Goal: Task Accomplishment & Management: Complete application form

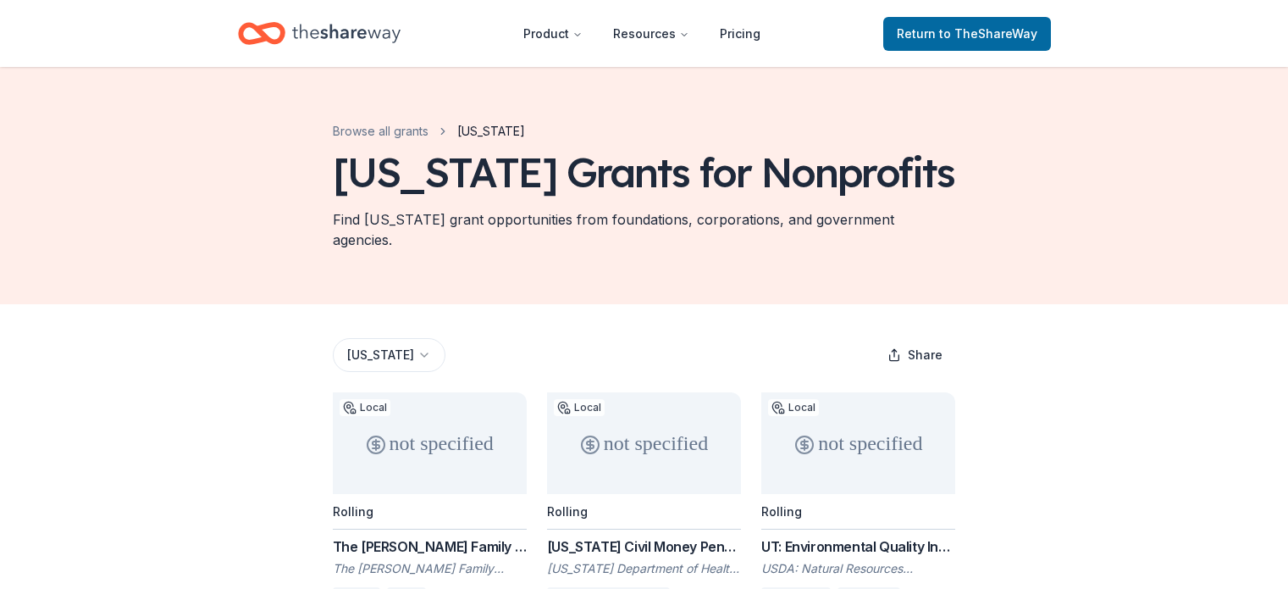
scroll to position [203, 0]
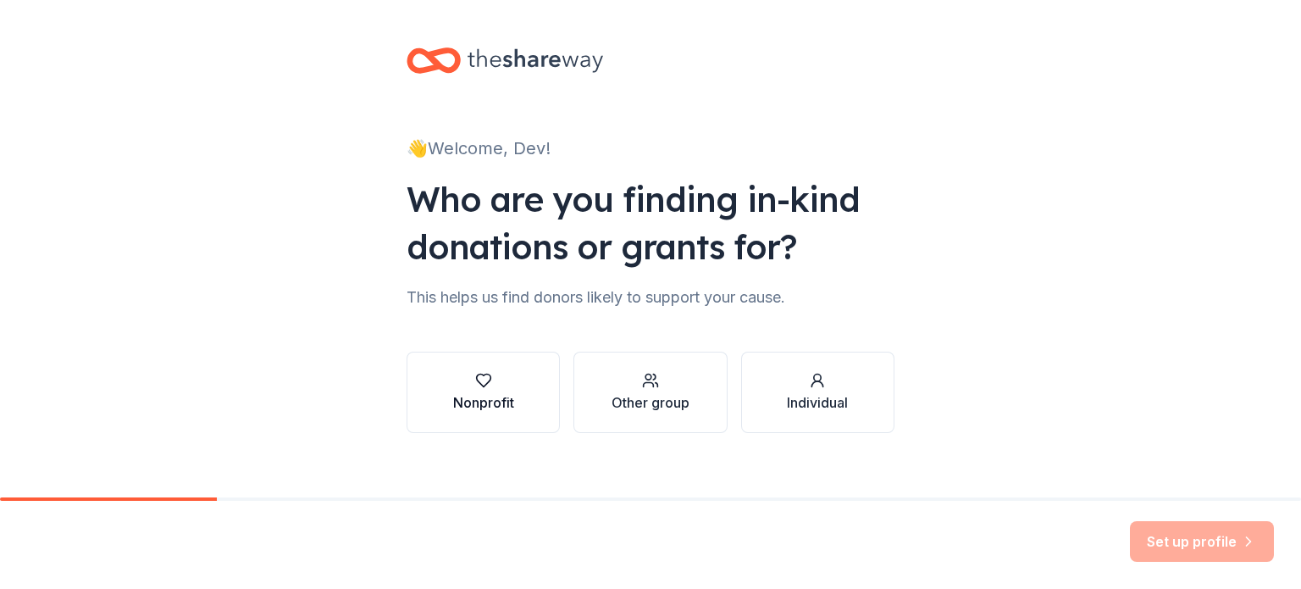
click at [471, 406] on div "Nonprofit" at bounding box center [483, 402] width 61 height 20
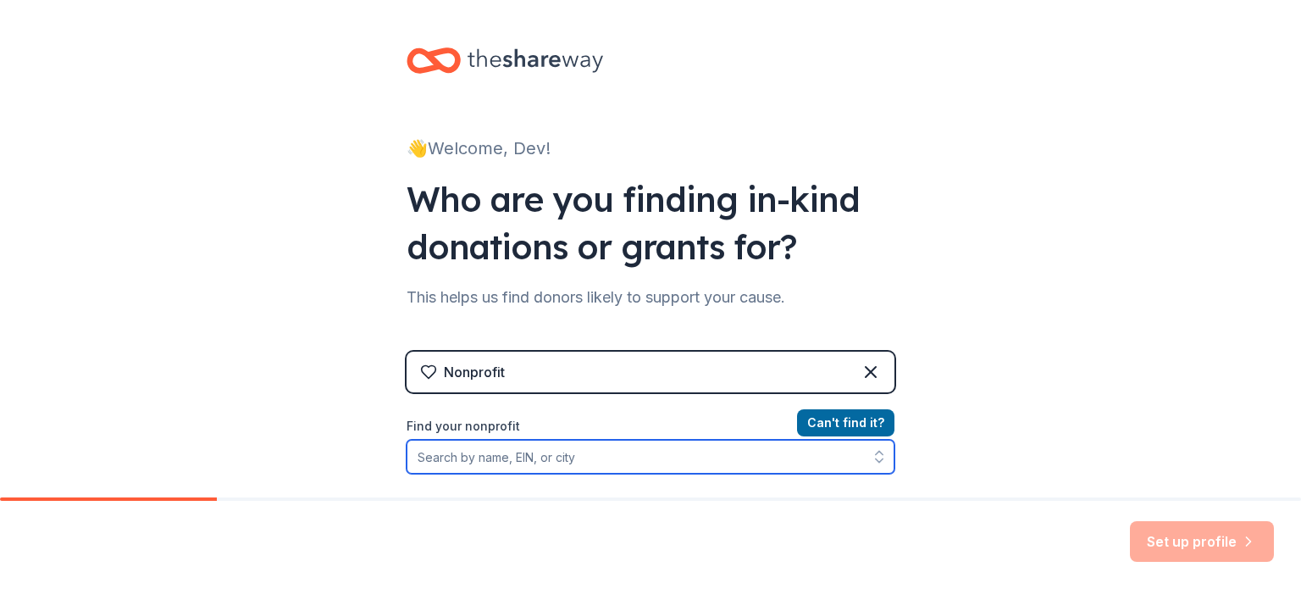
click at [609, 463] on input "Find your nonprofit" at bounding box center [650, 457] width 488 height 34
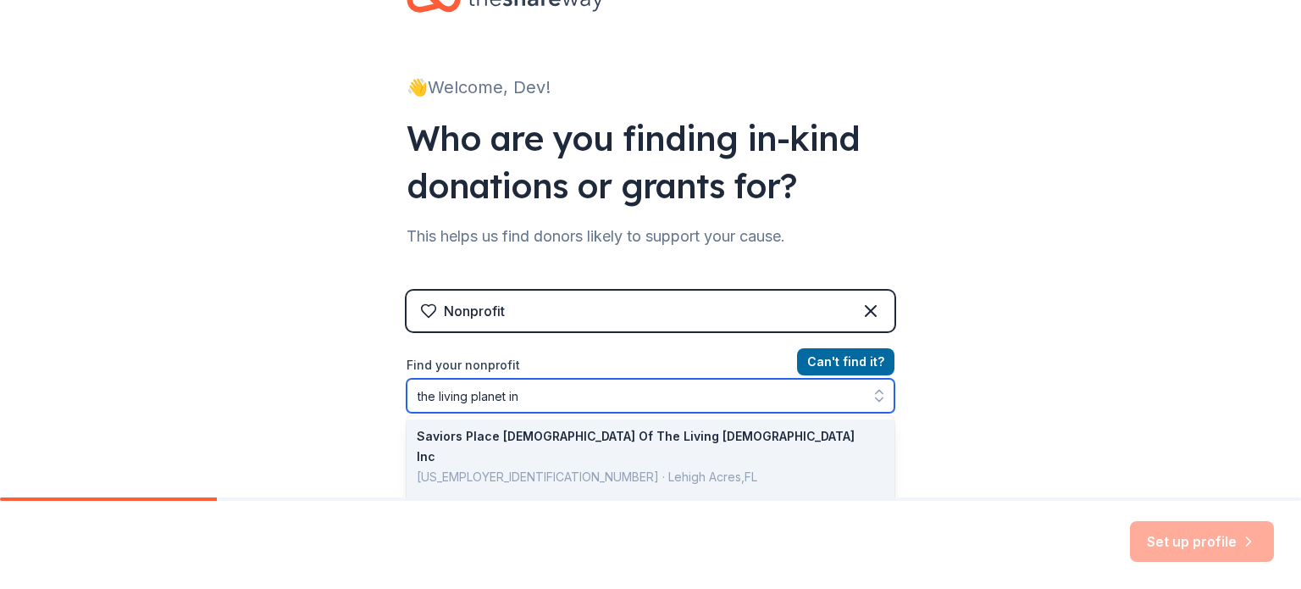
type input "the living planet inc"
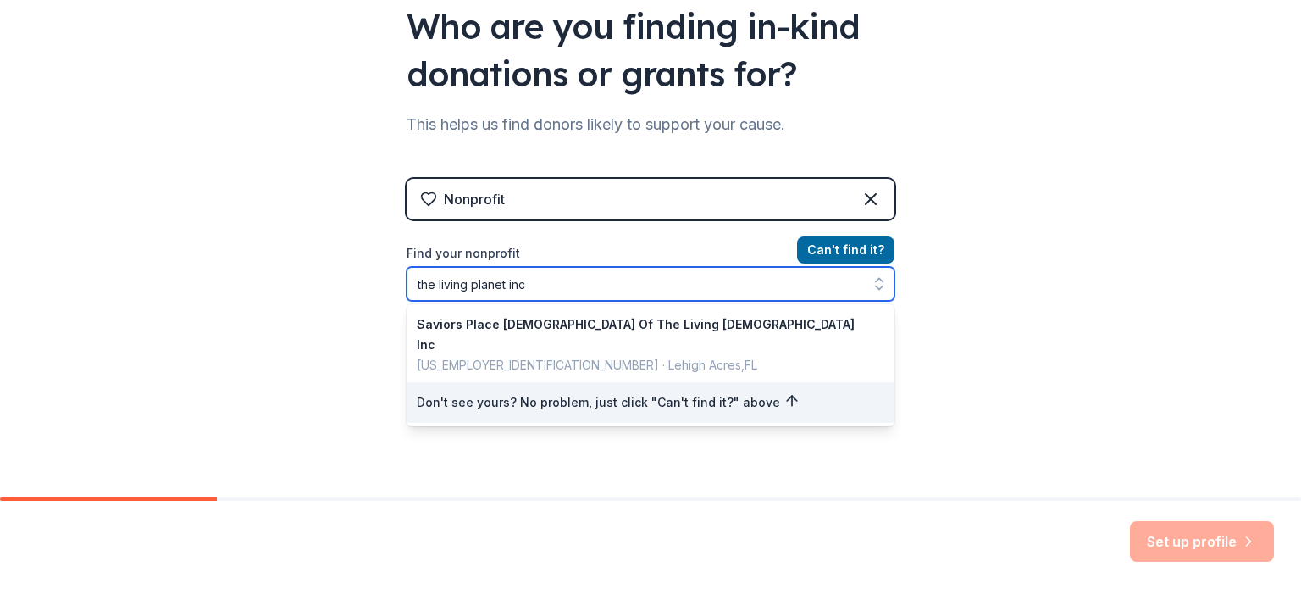
scroll to position [180, 0]
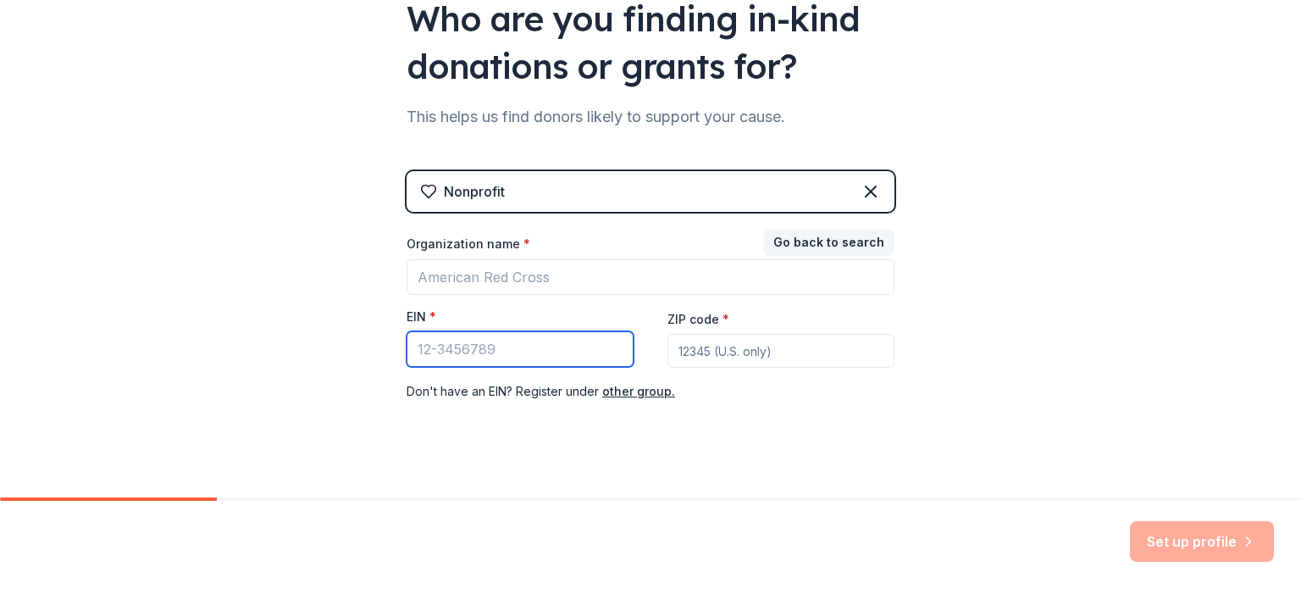
click at [476, 349] on input "EIN *" at bounding box center [519, 349] width 227 height 36
paste input "[US_EMPLOYER_IDENTIFICATION_NUMBER]"
type input "[US_EMPLOYER_IDENTIFICATION_NUMBER]"
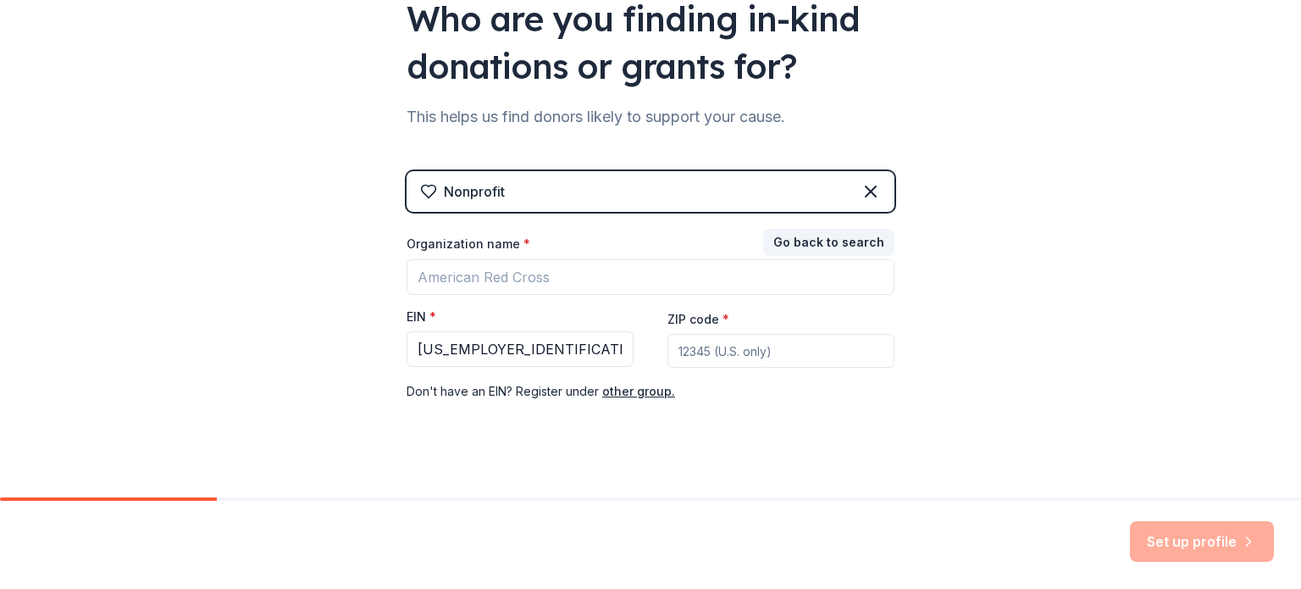
click at [997, 338] on div "👋 Welcome, Dev! Who are you finding in-kind donations or grants for? This helps…" at bounding box center [650, 168] width 1301 height 697
click at [752, 353] on input "ZIP code *" at bounding box center [780, 351] width 227 height 34
type input "84020"
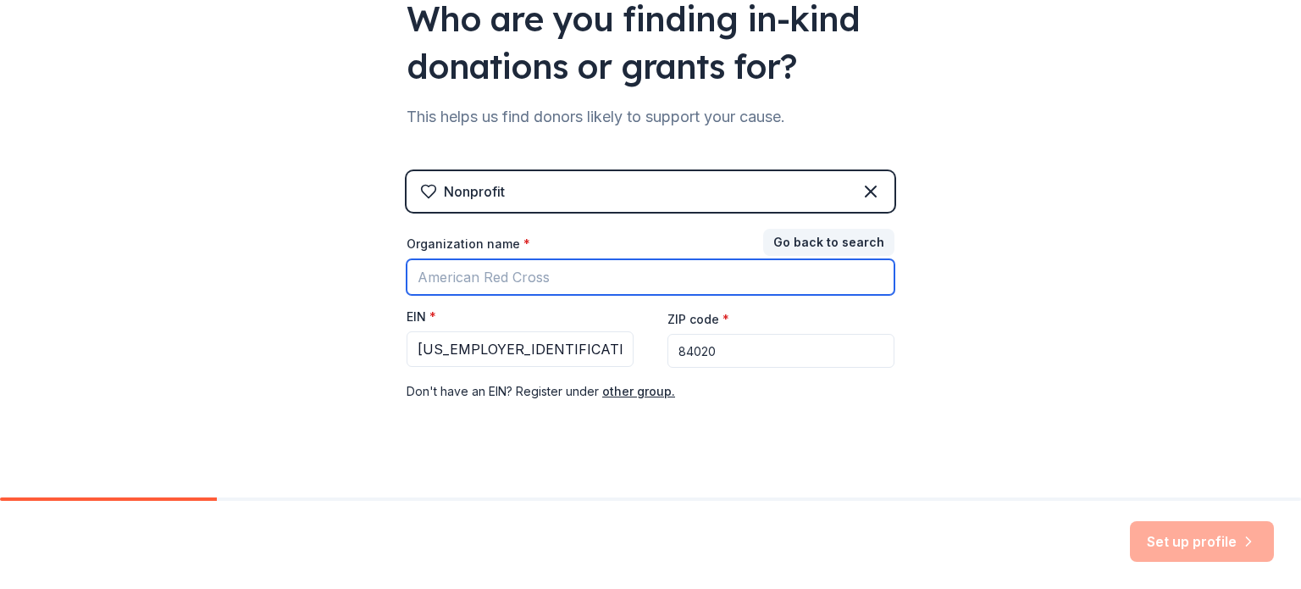
click at [528, 279] on input "Organization name *" at bounding box center [650, 277] width 488 height 36
type input "The Living Planet, Inc"
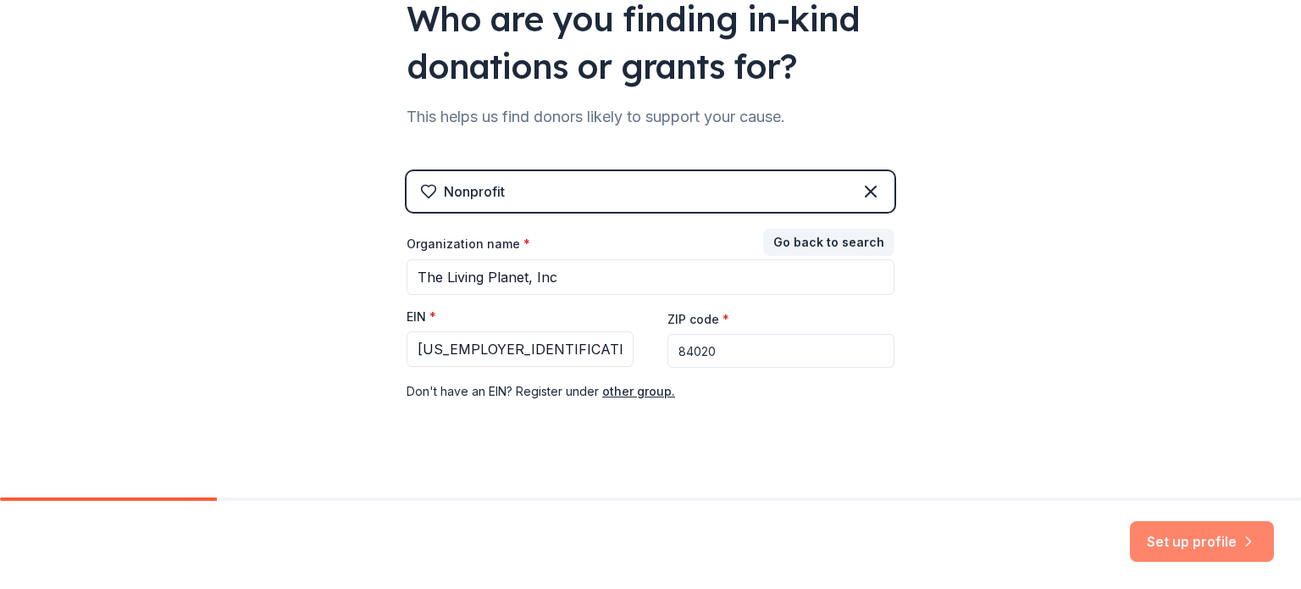
click at [1237, 544] on button "Set up profile" at bounding box center [1202, 541] width 144 height 41
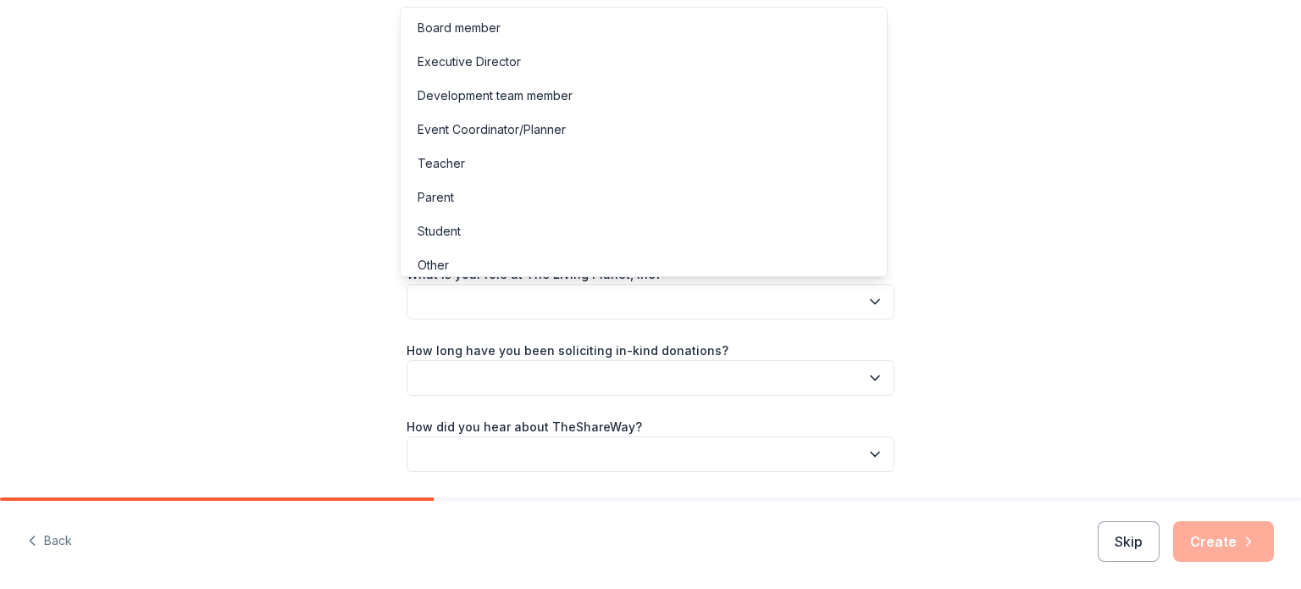
click at [550, 297] on button "button" at bounding box center [650, 302] width 488 height 36
click at [495, 101] on div "Development team member" at bounding box center [494, 96] width 155 height 20
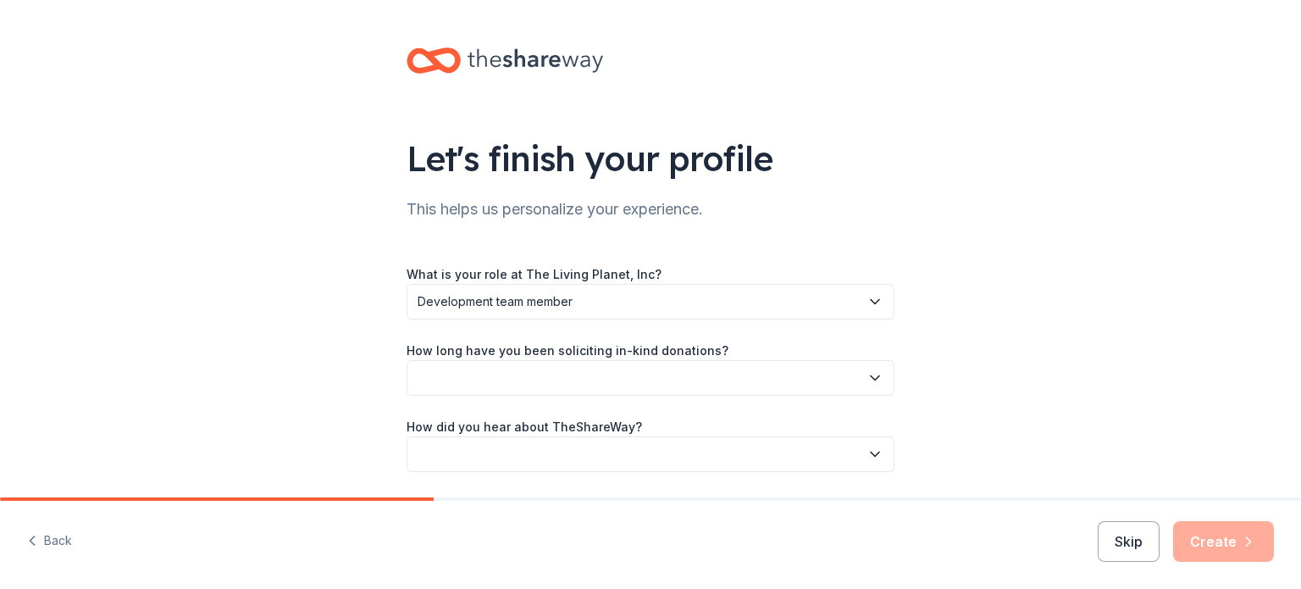
click at [617, 384] on button "button" at bounding box center [650, 378] width 488 height 36
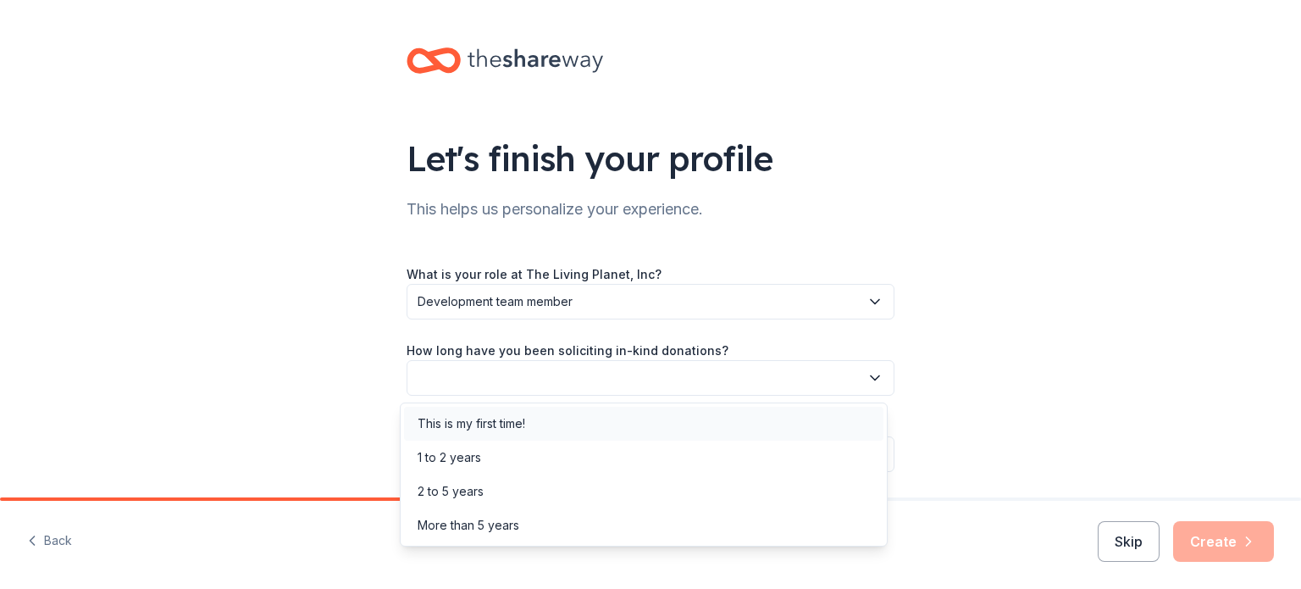
click at [515, 431] on div "This is my first time!" at bounding box center [471, 423] width 108 height 20
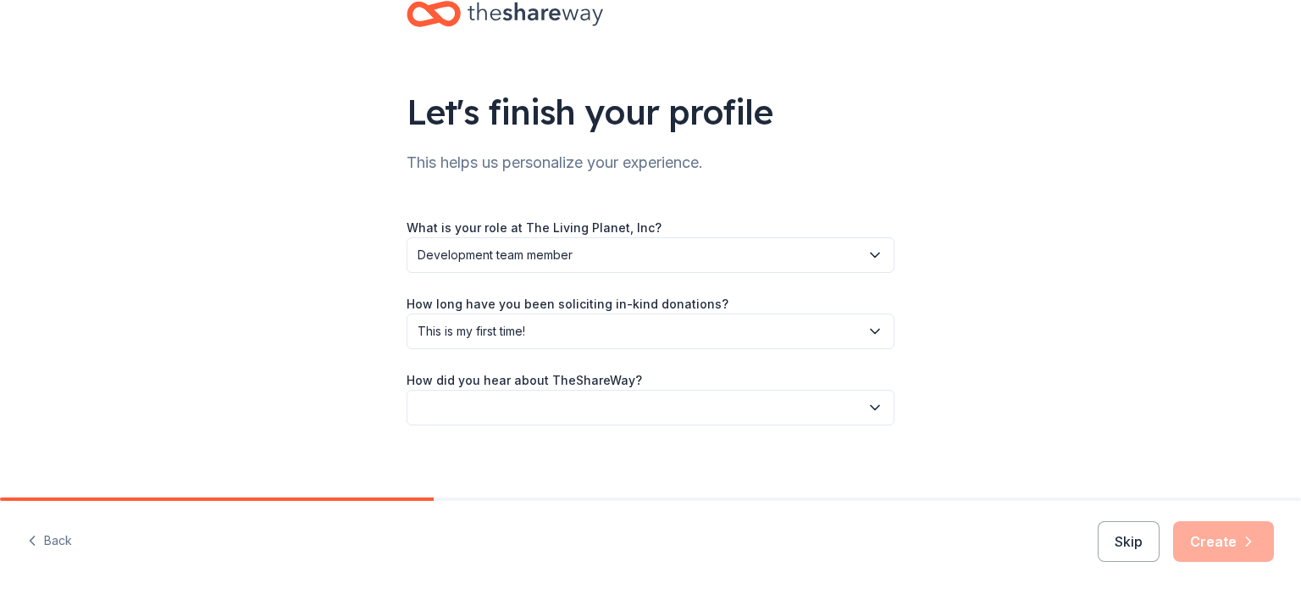
scroll to position [55, 0]
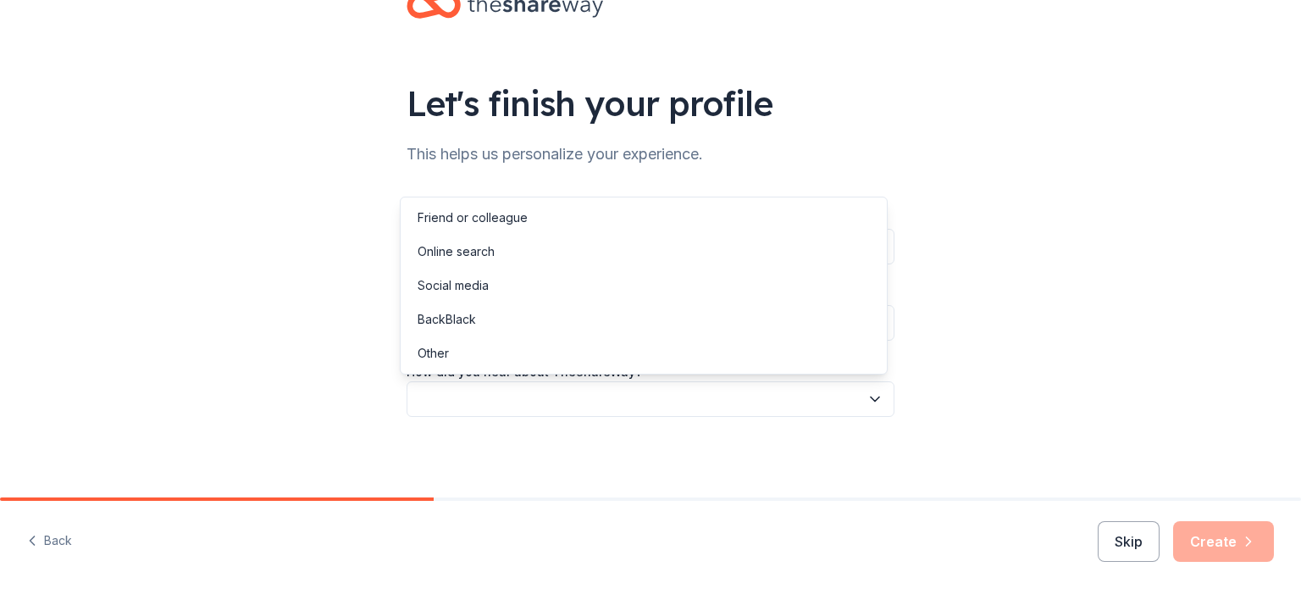
click at [546, 390] on button "button" at bounding box center [650, 399] width 488 height 36
click at [455, 253] on div "Online search" at bounding box center [455, 251] width 77 height 20
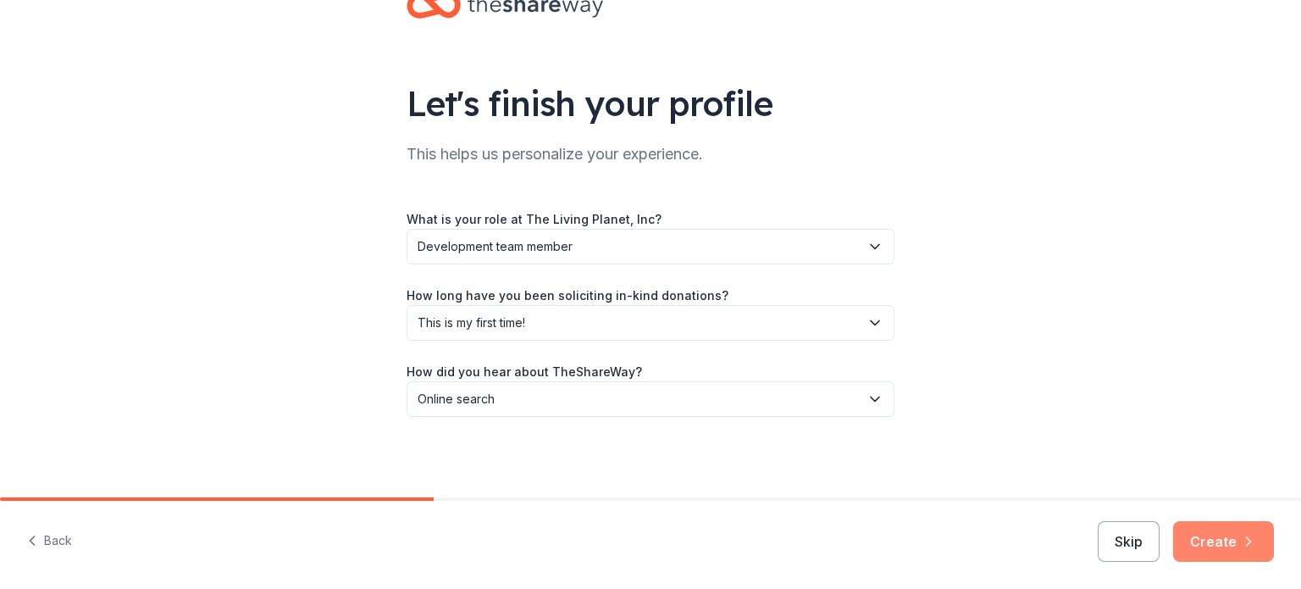
click at [1213, 528] on button "Create" at bounding box center [1223, 541] width 101 height 41
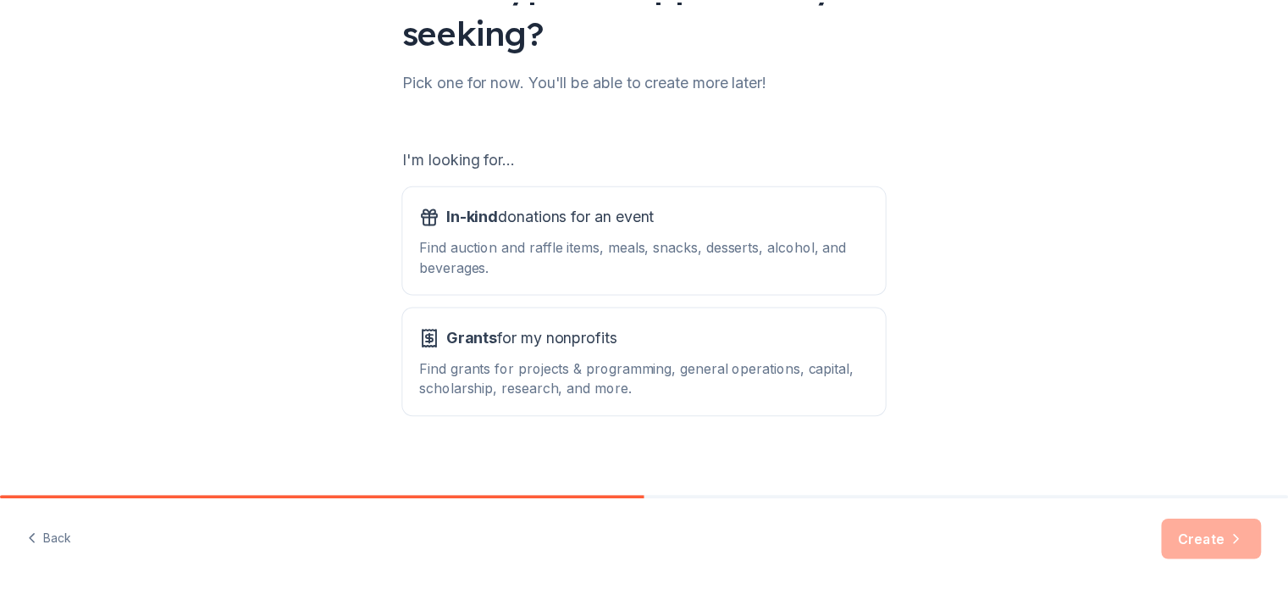
scroll to position [184, 0]
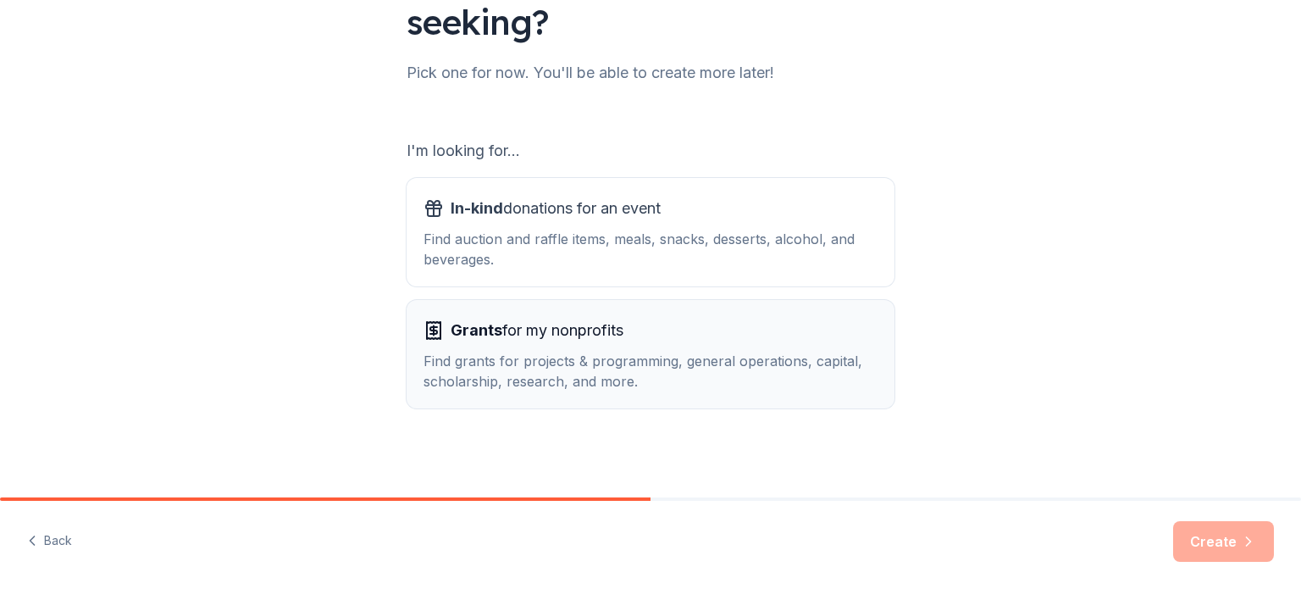
click at [637, 396] on button "Grants for my nonprofits Find grants for projects & programming, general operat…" at bounding box center [650, 354] width 488 height 108
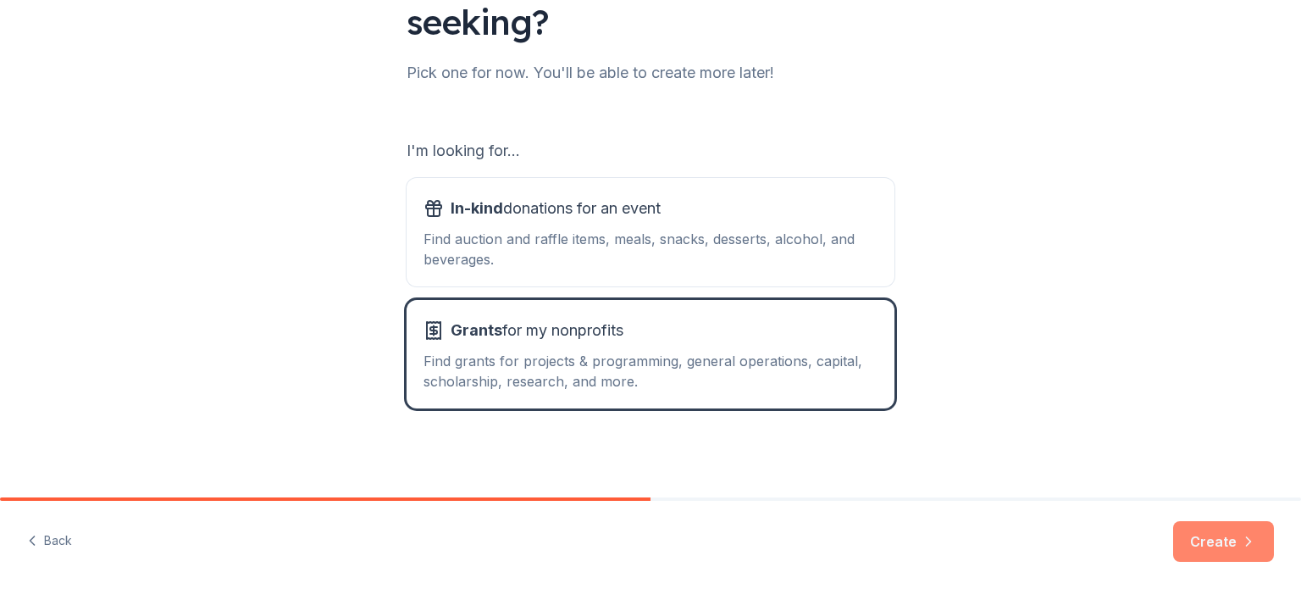
click at [1247, 550] on button "Create" at bounding box center [1223, 541] width 101 height 41
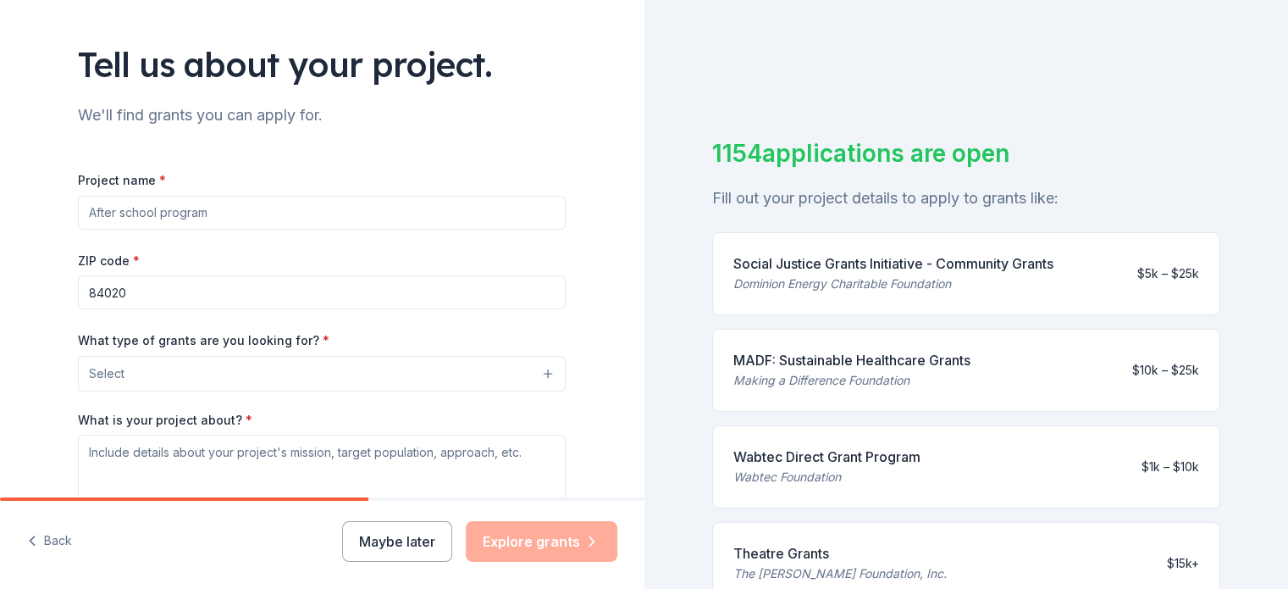
scroll to position [92, 0]
click at [180, 213] on input "Project name *" at bounding box center [322, 214] width 488 height 34
type input "LLPA STEAM/Conservation Education"
click at [240, 385] on button "Select" at bounding box center [322, 375] width 488 height 36
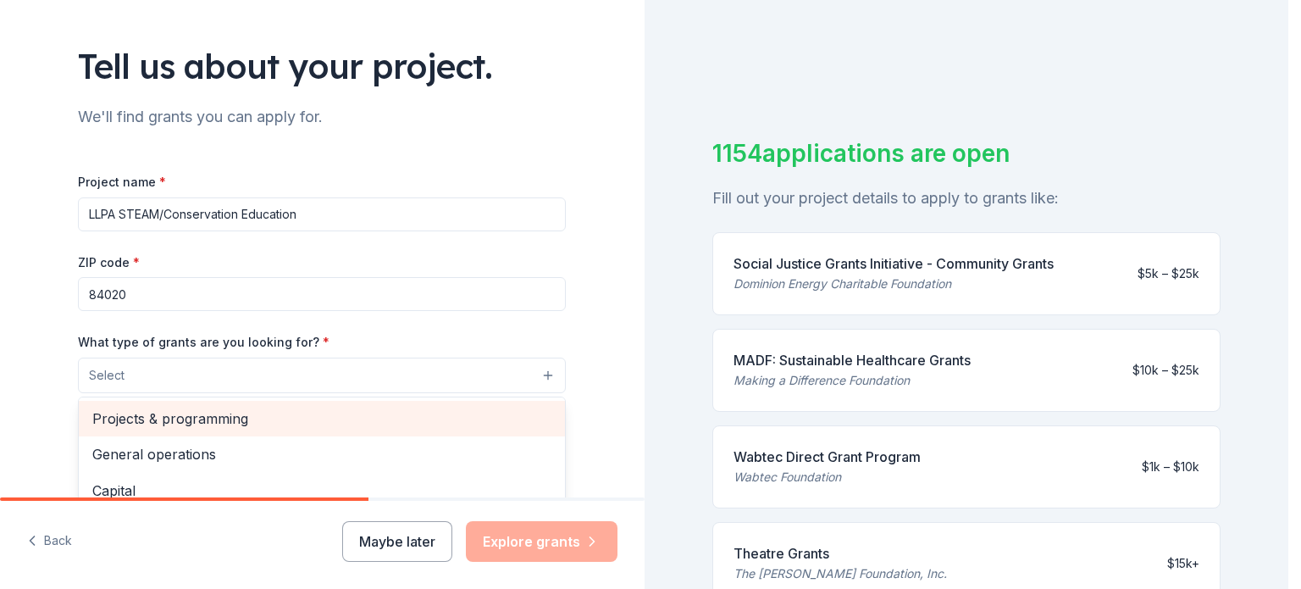
click at [348, 429] on div "Projects & programming" at bounding box center [322, 419] width 486 height 36
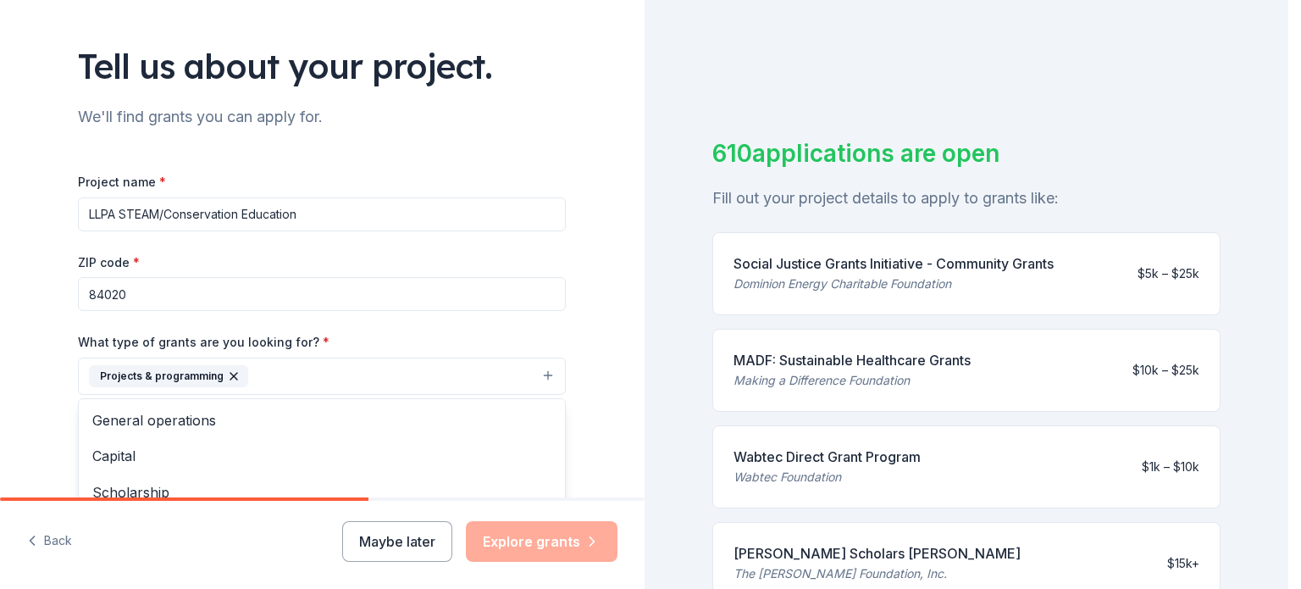
click at [559, 216] on div "Tell us about your project. We'll find grants you can apply for. Project name *…" at bounding box center [322, 313] width 542 height 811
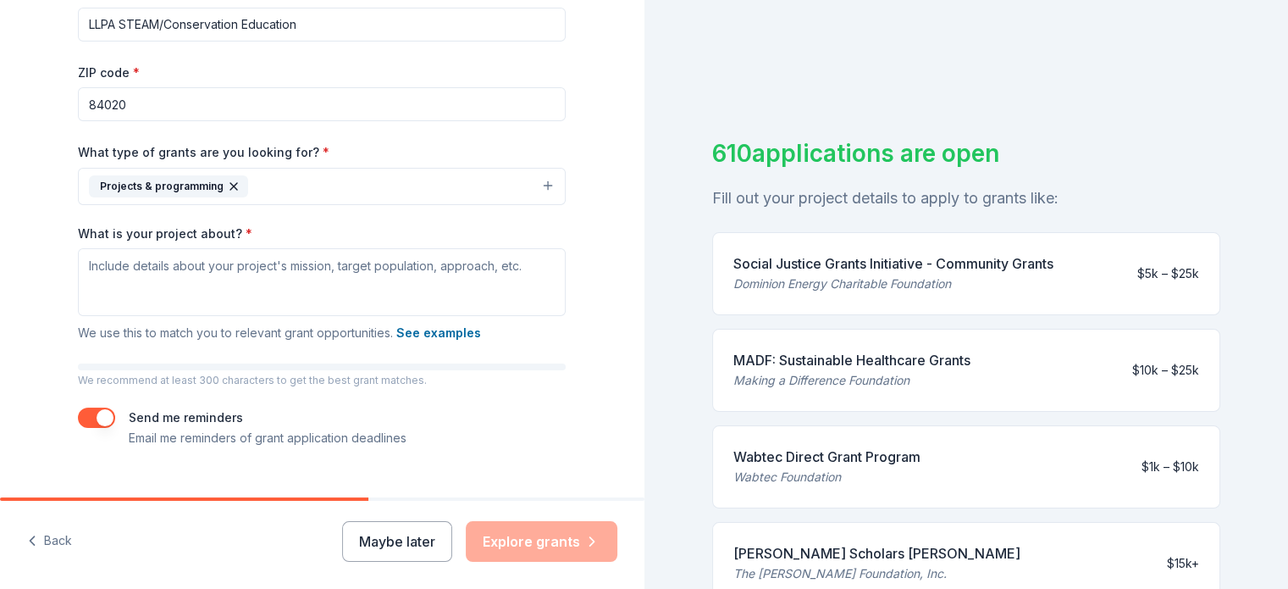
scroll to position [314, 0]
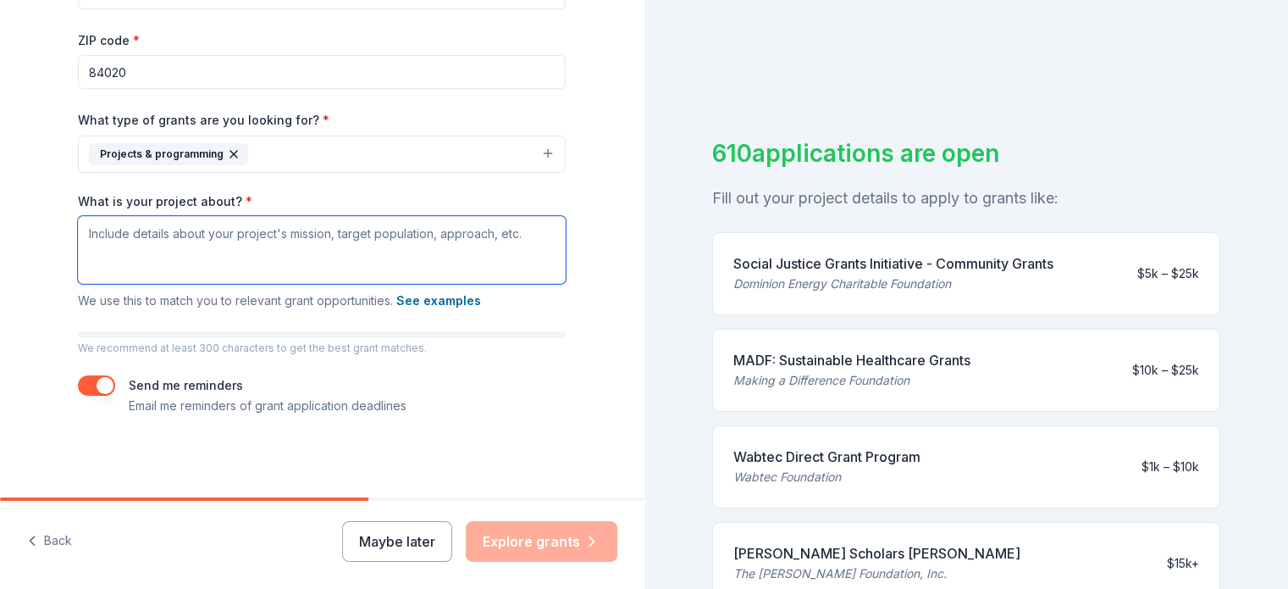
click at [166, 257] on textarea "What is your project about? *" at bounding box center [322, 250] width 488 height 68
paste textarea "Lo Ipsumdol Sitame Consec Adipisci (ELIT), seddoeius te in utl etdol ma ali eni…"
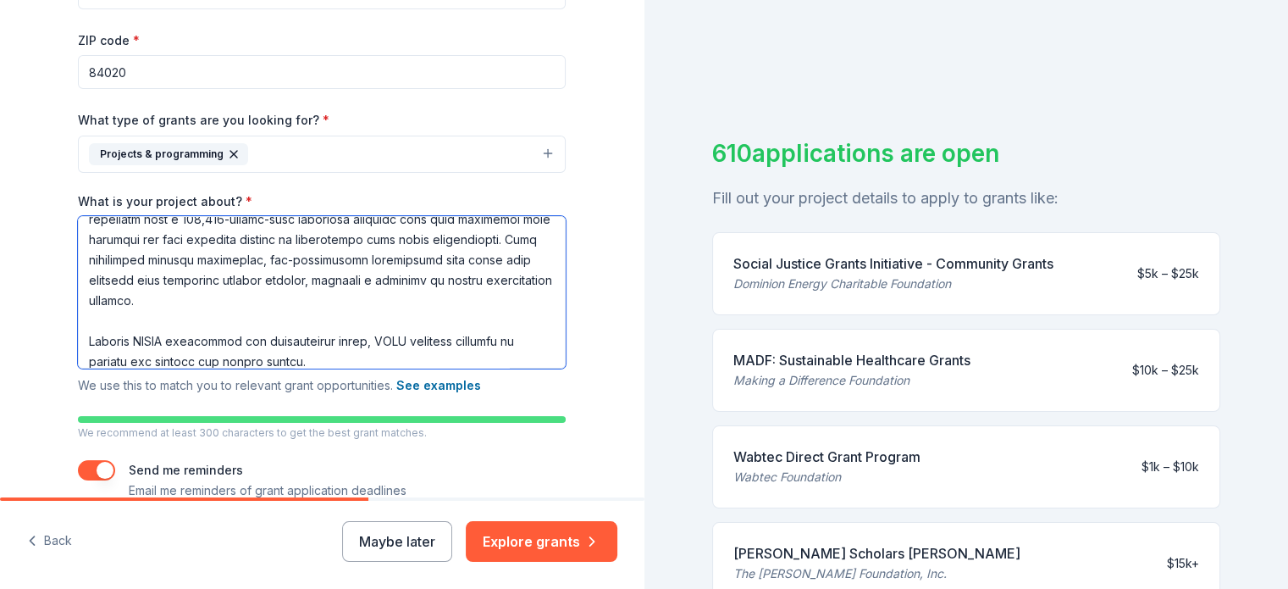
scroll to position [0, 0]
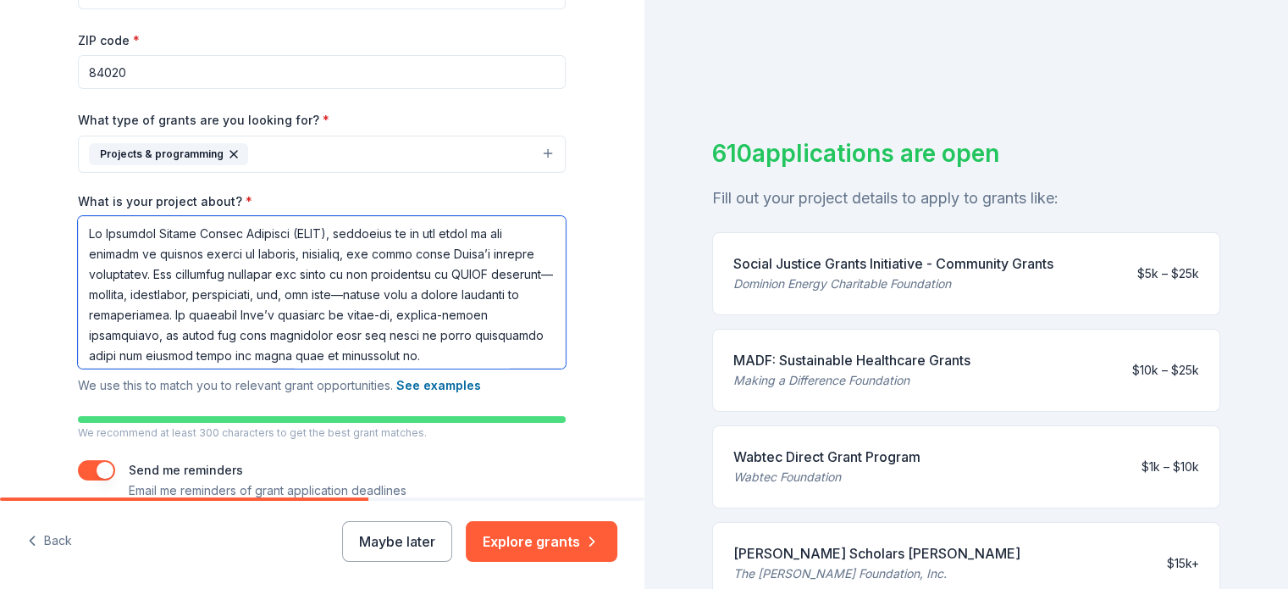
click at [137, 294] on textarea "What is your project about? *" at bounding box center [322, 292] width 488 height 152
drag, startPoint x: 419, startPoint y: 292, endPoint x: 136, endPoint y: 291, distance: 282.8
click at [136, 291] on textarea "What is your project about? *" at bounding box center [322, 292] width 488 height 152
click at [395, 294] on textarea "What is your project about? *" at bounding box center [322, 292] width 488 height 152
click at [427, 295] on textarea "What is your project about? *" at bounding box center [322, 292] width 488 height 152
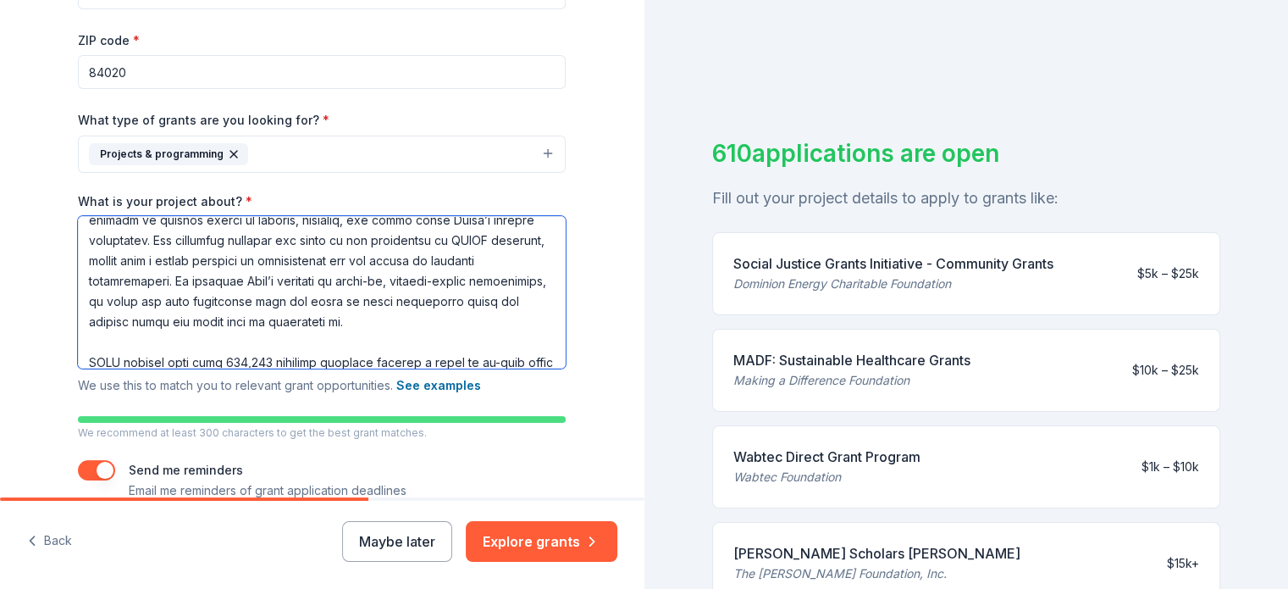
scroll to position [68, 0]
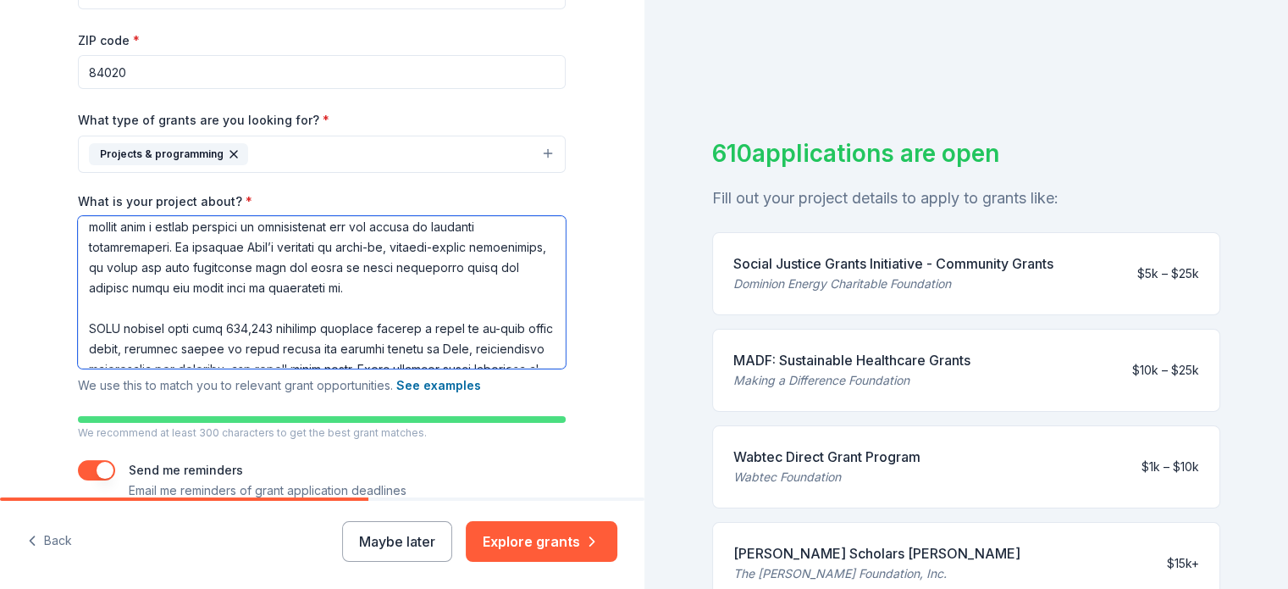
click at [232, 327] on textarea "What is your project about? *" at bounding box center [322, 292] width 488 height 152
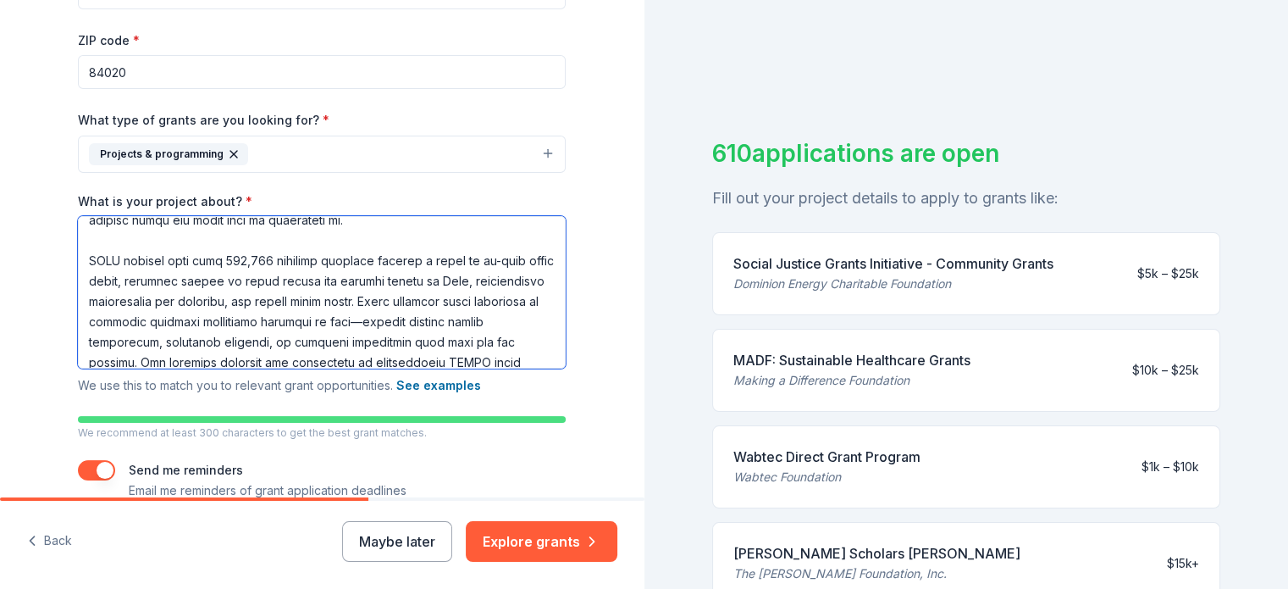
scroll to position [169, 0]
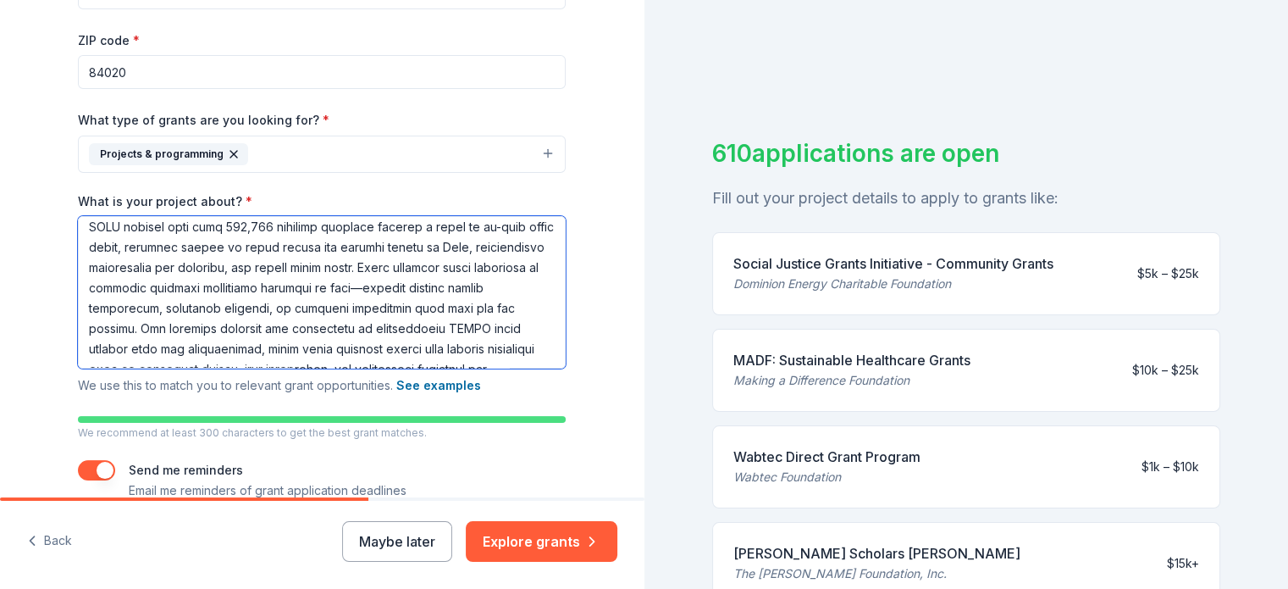
click at [496, 288] on textarea "What is your project about? *" at bounding box center [322, 292] width 488 height 152
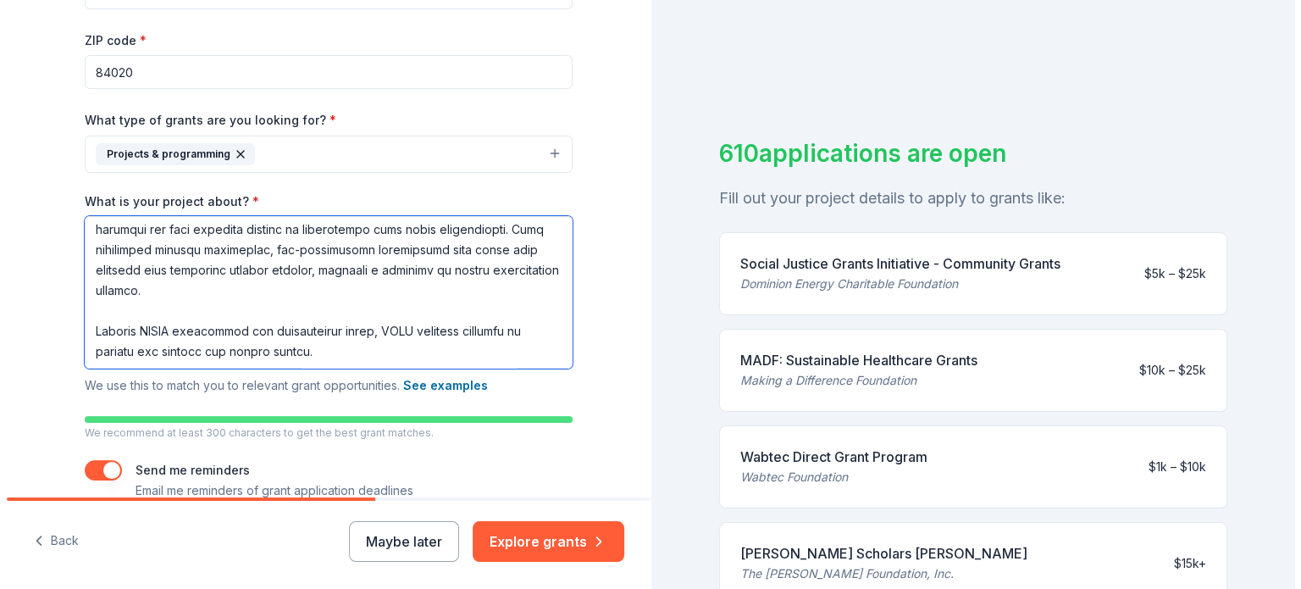
scroll to position [399, 0]
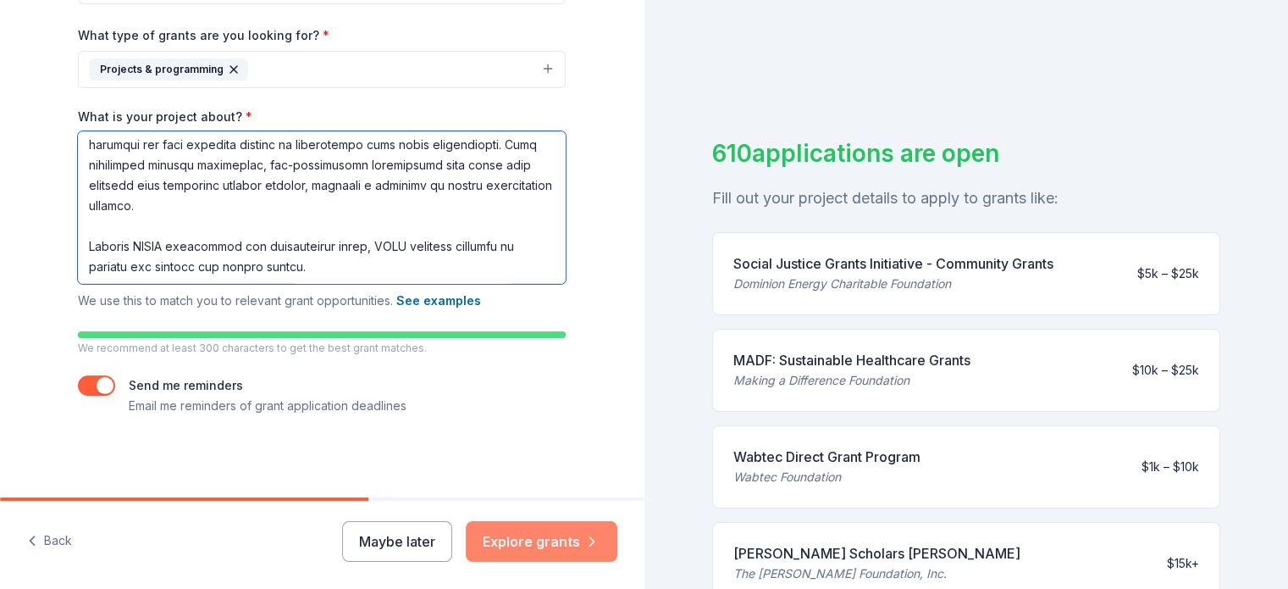
type textarea "Lo Ipsumdol Sitame Consec Adipisci (ELIT), seddoeius te in utl etdol ma ali eni…"
click at [547, 550] on button "Explore grants" at bounding box center [542, 541] width 152 height 41
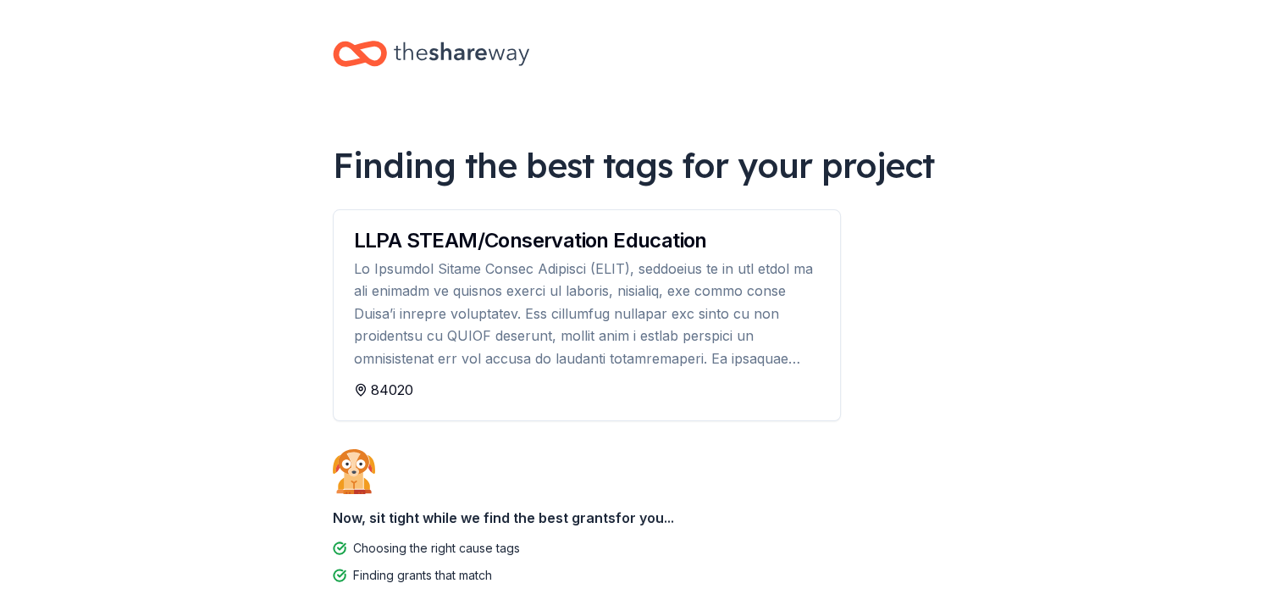
click at [664, 368] on div "LLPA STEAM/Conservation Education" at bounding box center [587, 294] width 506 height 169
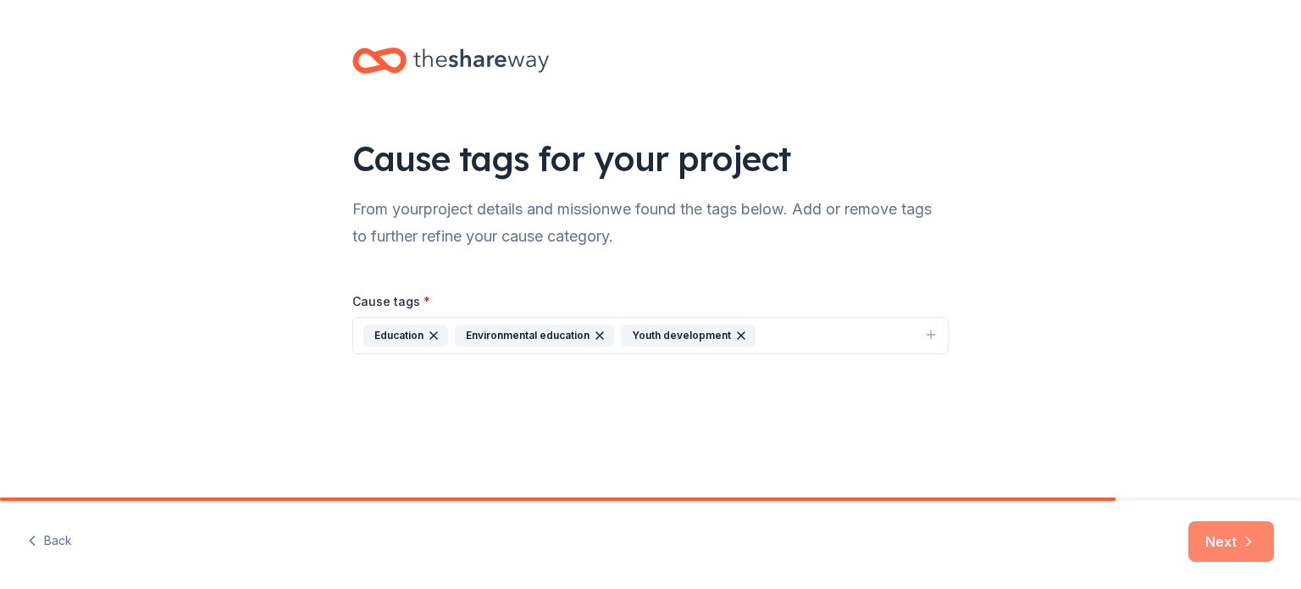
click at [1214, 528] on button "Next" at bounding box center [1231, 541] width 86 height 41
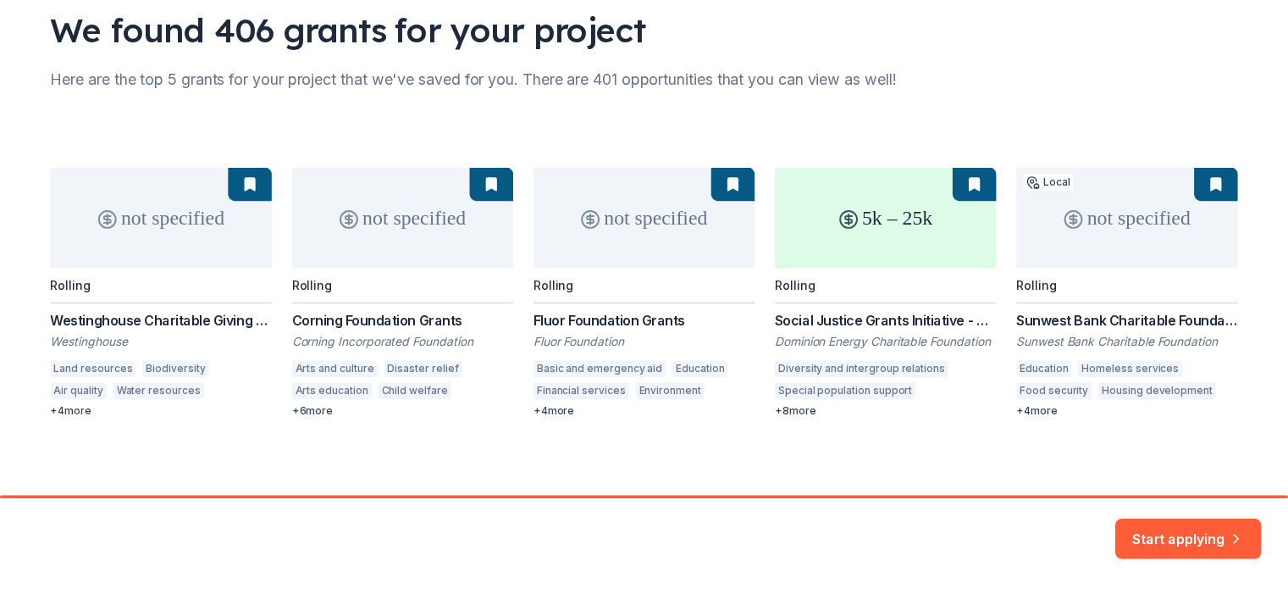
scroll to position [134, 0]
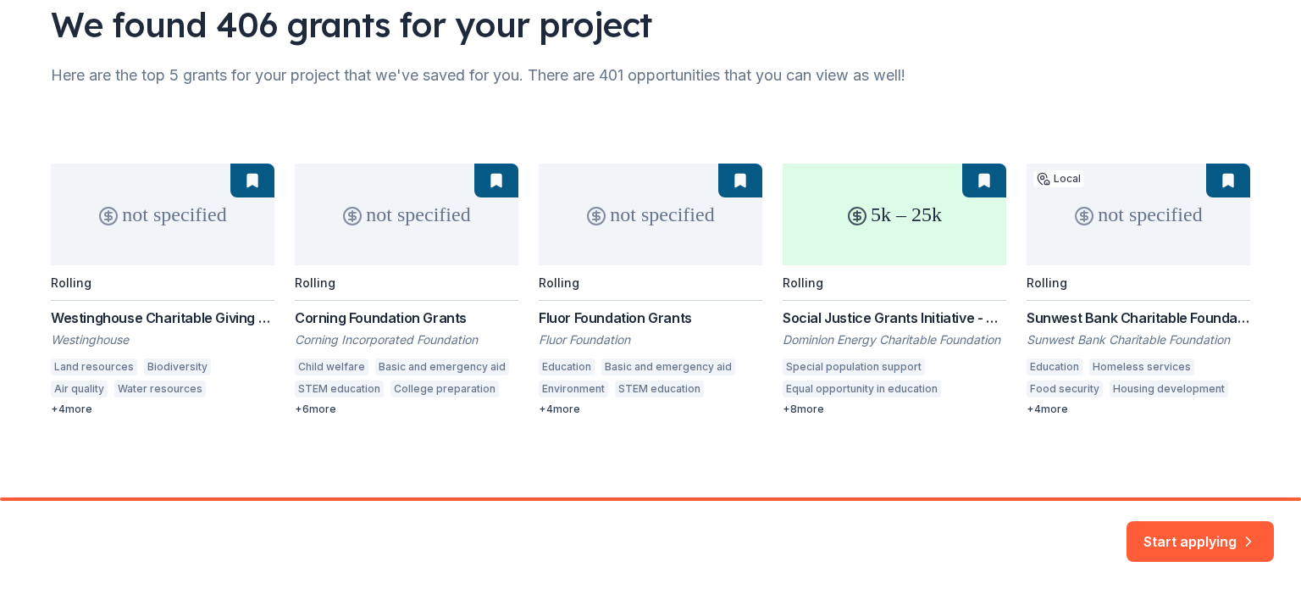
click at [368, 208] on div "not specified Rolling Westinghouse Charitable Giving Program Westinghouse Land …" at bounding box center [650, 289] width 1199 height 252
click at [410, 245] on div "not specified Rolling Westinghouse Charitable Giving Program Westinghouse Land …" at bounding box center [650, 289] width 1199 height 252
click at [372, 327] on div "not specified Rolling Westinghouse Charitable Giving Program Westinghouse Land …" at bounding box center [650, 289] width 1199 height 252
click at [1173, 541] on button "Start applying" at bounding box center [1199, 531] width 147 height 41
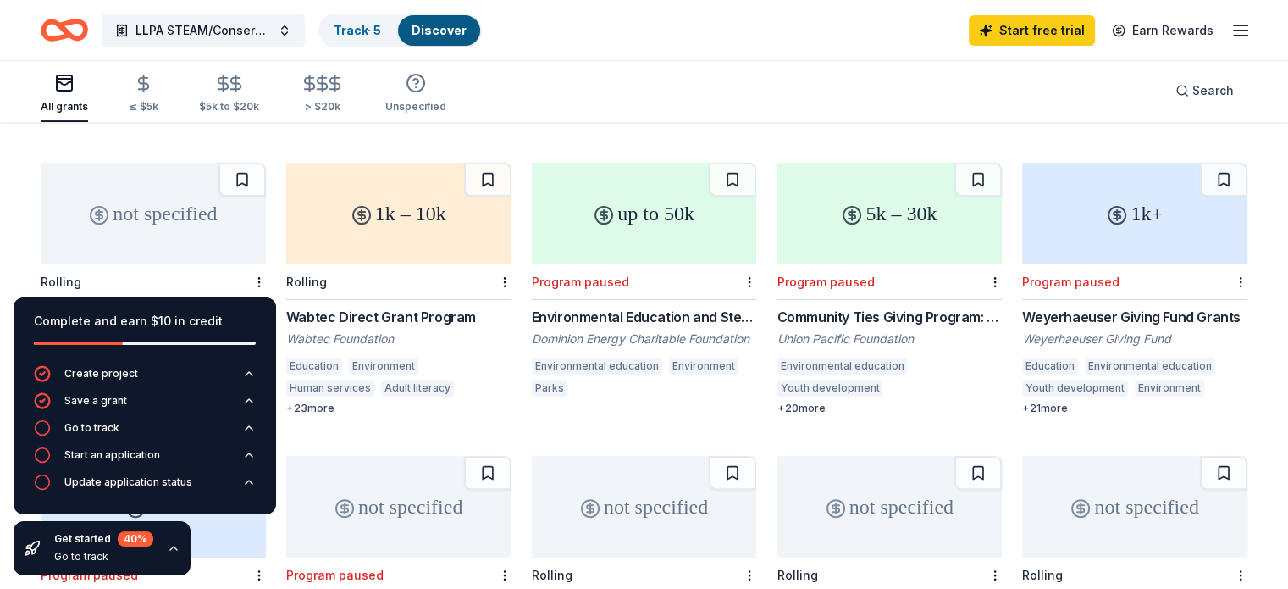
scroll to position [473, 0]
